Goal: Information Seeking & Learning: Find specific fact

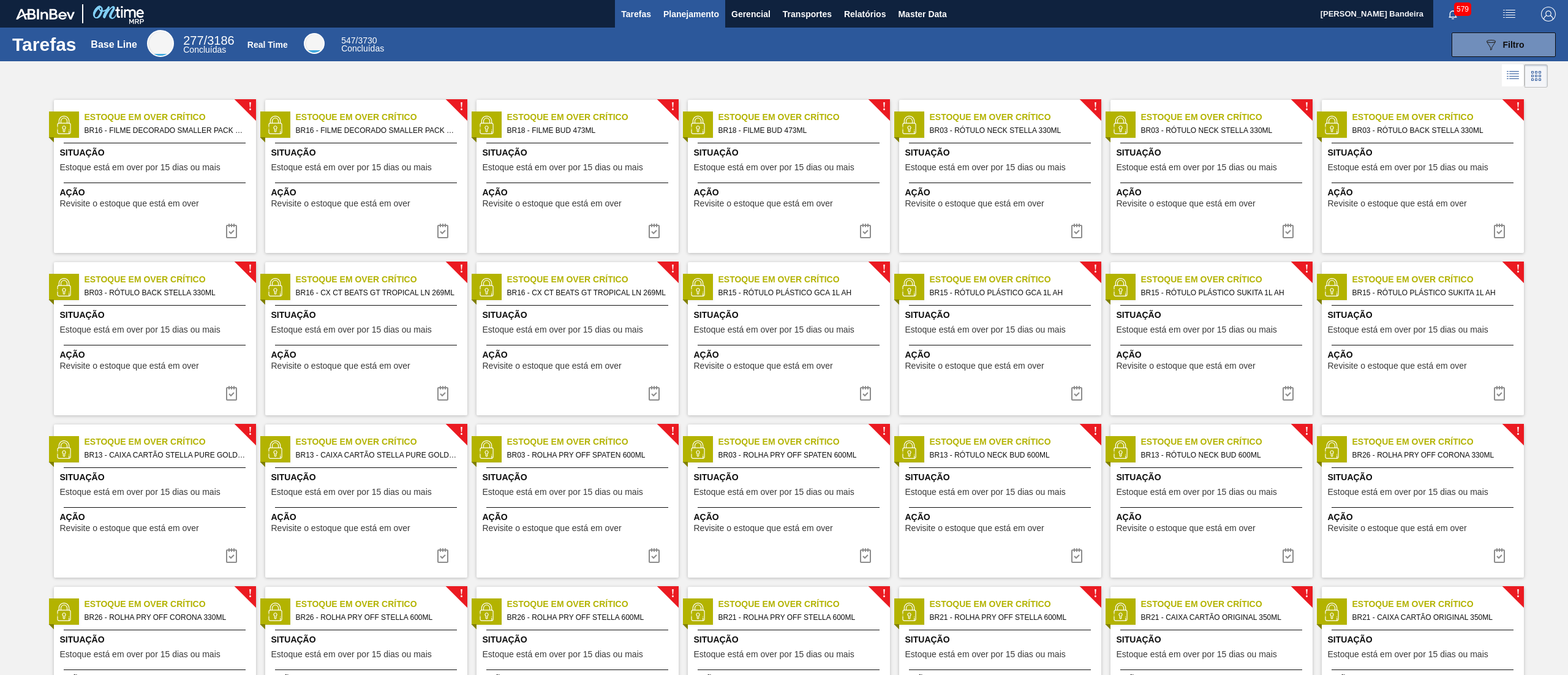
click at [687, 19] on span "Planejamento" at bounding box center [690, 14] width 55 height 15
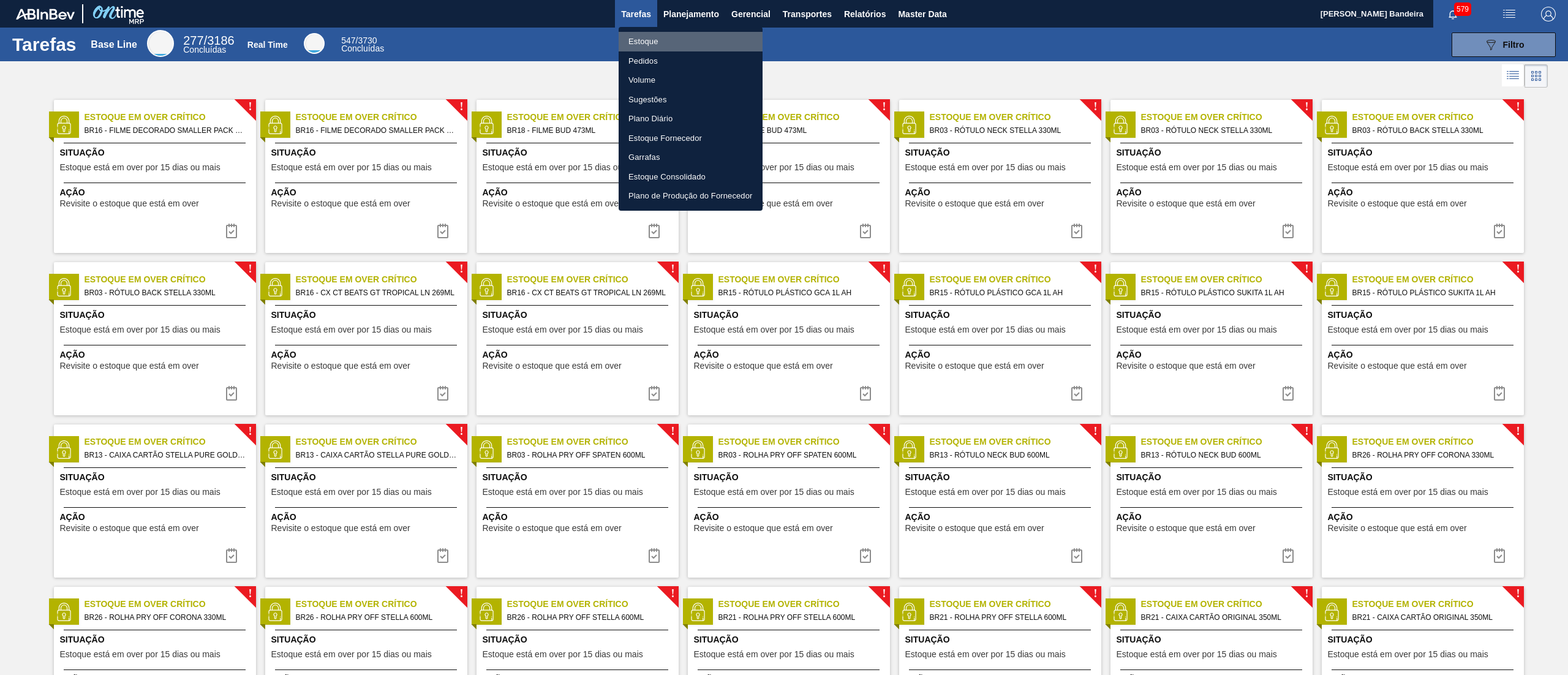
click at [665, 38] on li "Estoque" at bounding box center [690, 41] width 143 height 20
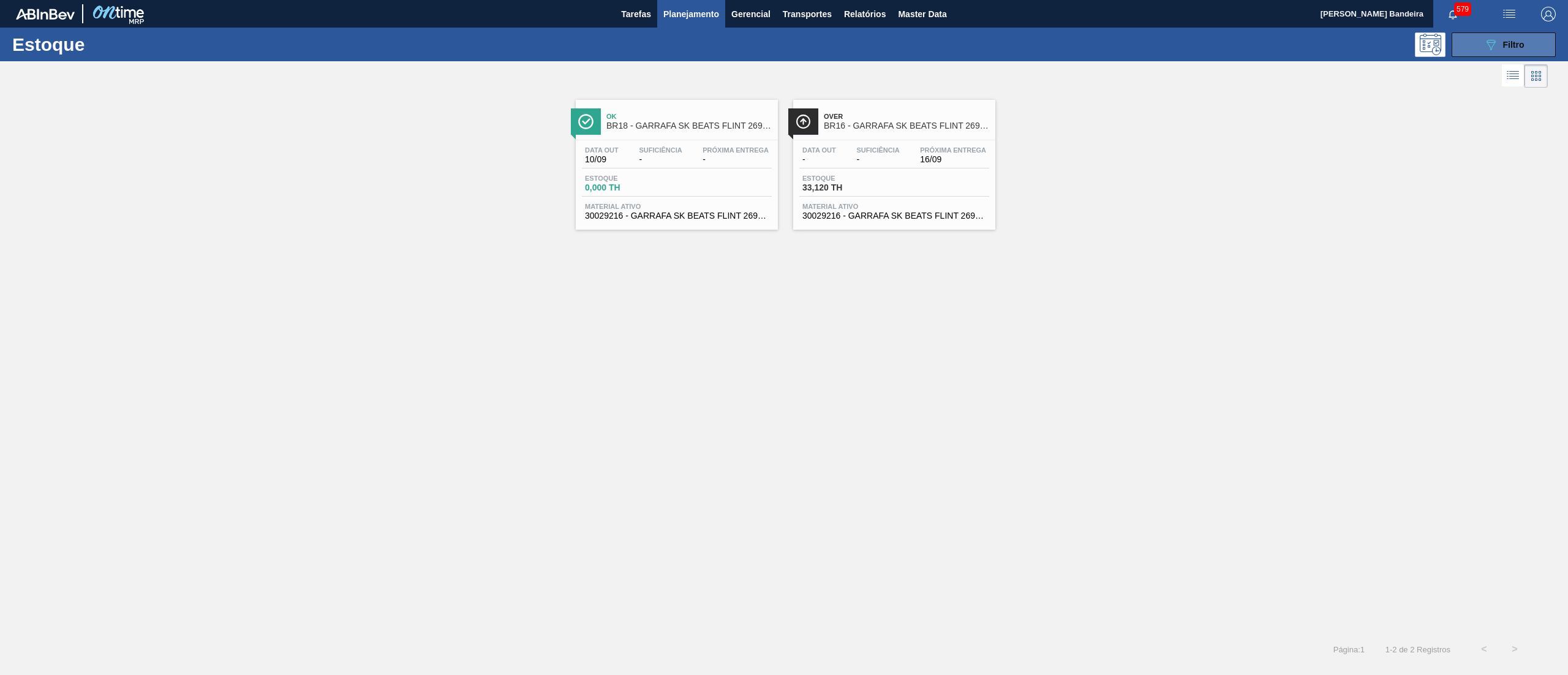
click at [1475, 40] on button "089F7B8B-B2A5-4AFE-B5C0-19BA573D28AC Filtro" at bounding box center [1503, 45] width 104 height 24
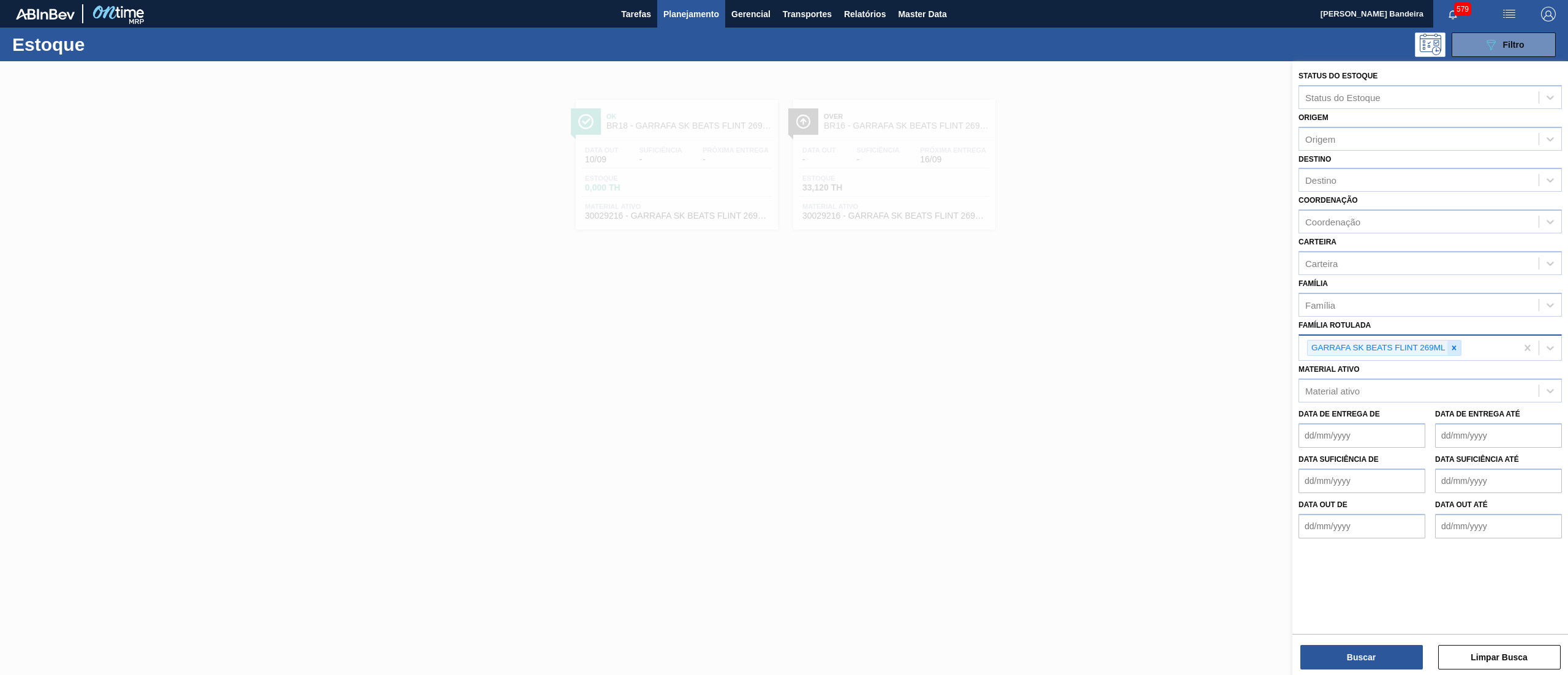
click at [1450, 347] on icon at bounding box center [1454, 347] width 8 height 8
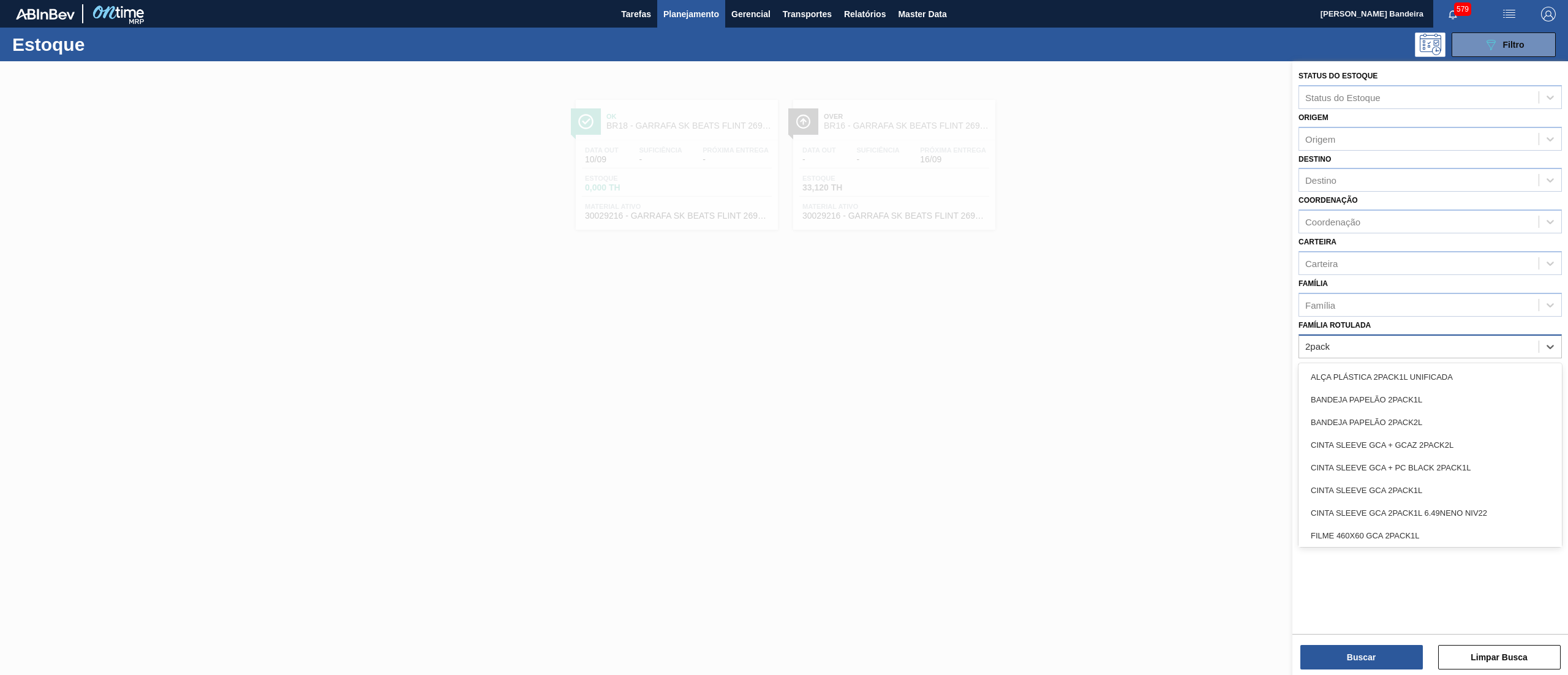
type Rotulada "2pack1"
click at [1420, 447] on div "CINTA SLEEVE GCA 2PACK1L" at bounding box center [1430, 444] width 264 height 22
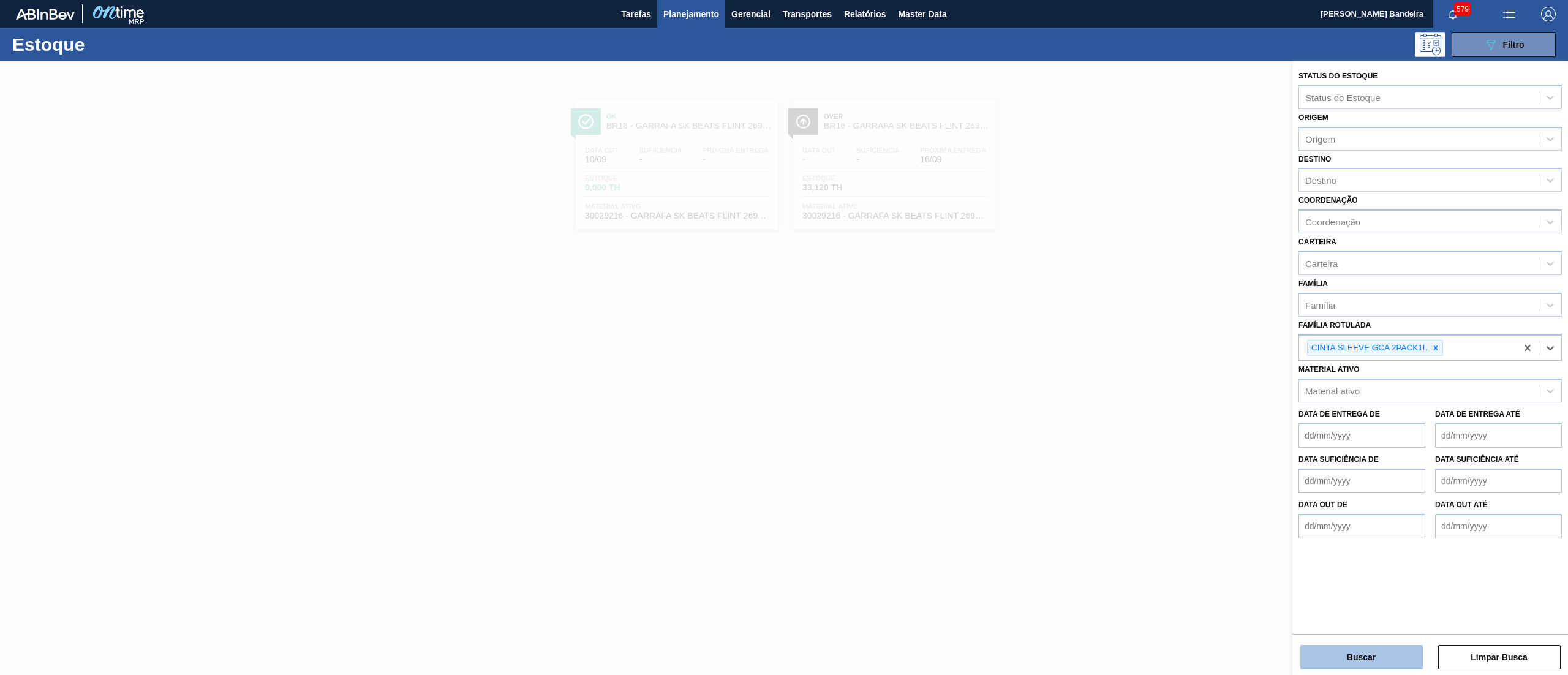
click at [1364, 655] on button "Buscar" at bounding box center [1361, 657] width 123 height 24
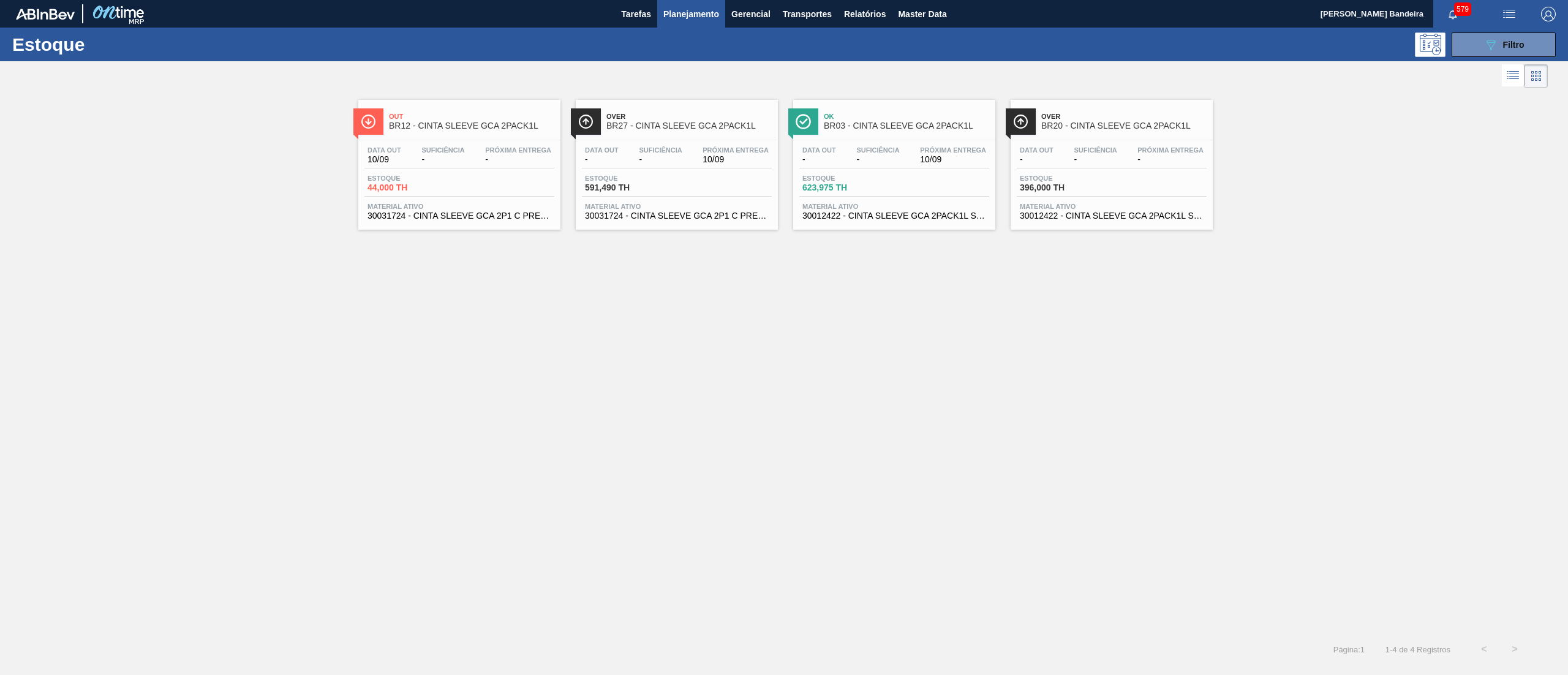
click at [671, 127] on span "BR27 - CINTA SLEEVE GCA 2PACK1L" at bounding box center [689, 126] width 165 height 9
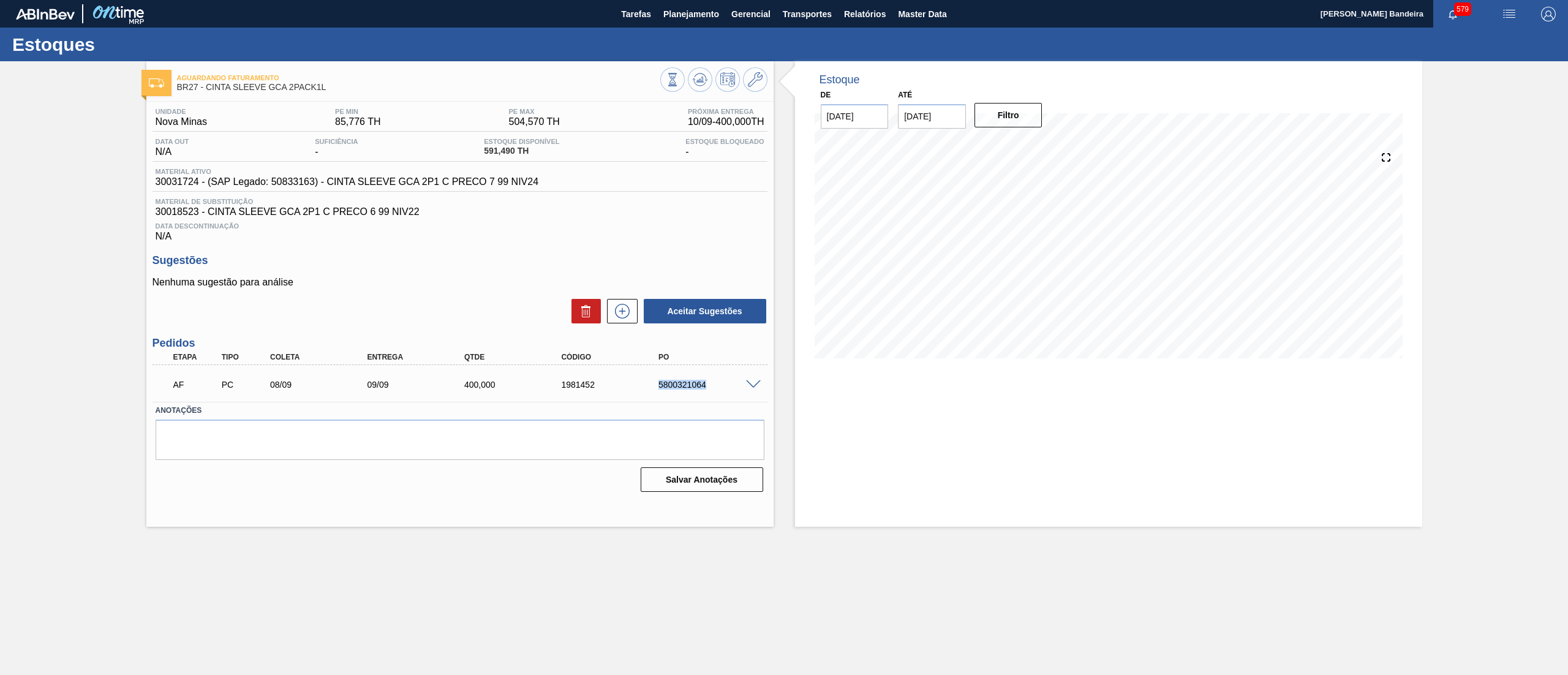
drag, startPoint x: 636, startPoint y: 383, endPoint x: 747, endPoint y: 383, distance: 111.0
click at [747, 383] on div "AF PC 08/09 09/09 400,000 1981452 5800321064" at bounding box center [460, 382] width 615 height 31
copy div "5800321064"
drag, startPoint x: 556, startPoint y: 184, endPoint x: 126, endPoint y: 185, distance: 430.0
click at [126, 185] on div "Aguardando Faturamento BR27 - CINTA SLEEVE GCA 2PACK1L Unidade Nova Minas PE MI…" at bounding box center [784, 293] width 1568 height 465
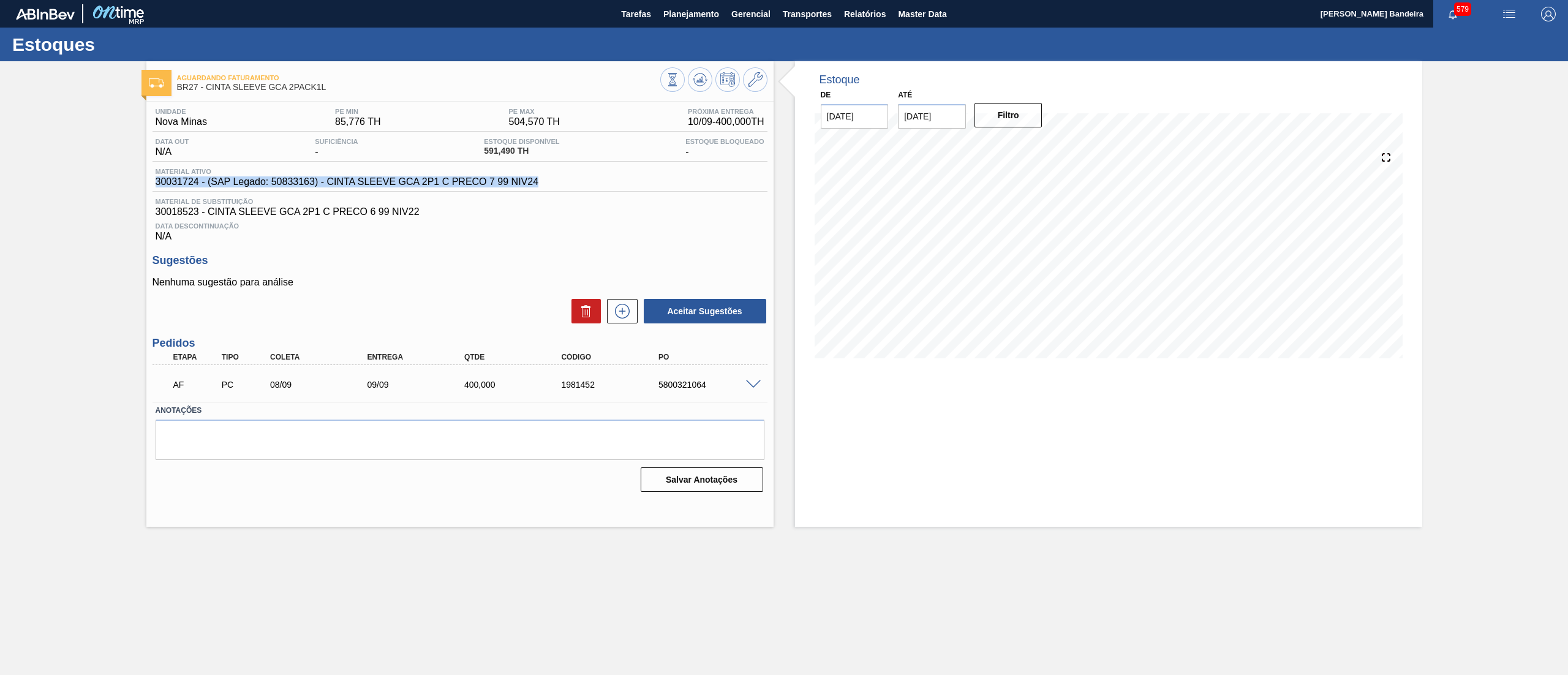
copy span "30031724 - (SAP Legado: 50833163) - CINTA SLEEVE GCA 2P1 C PRECO 7 99 NIV24"
